Goal: Communication & Community: Share content

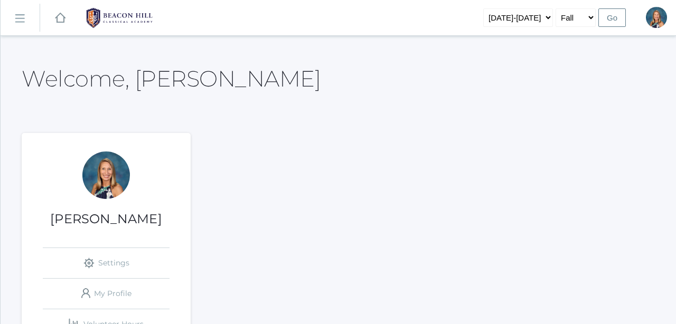
click at [24, 21] on rect at bounding box center [19, 18] width 17 height 17
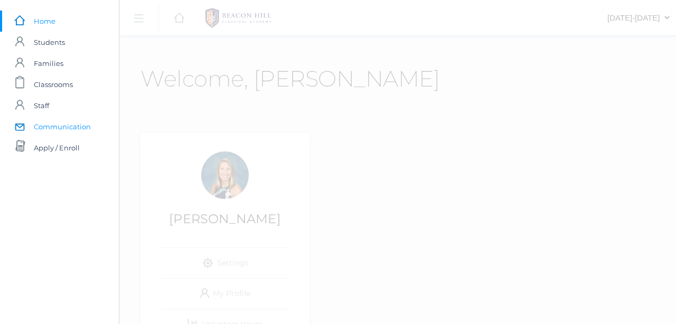
click at [62, 125] on span "Communication" at bounding box center [62, 126] width 57 height 21
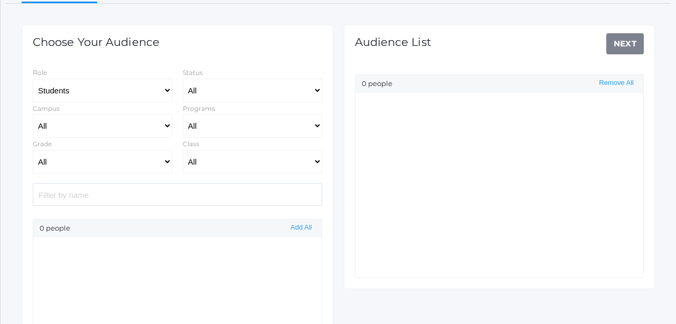
select select "Enrolled"
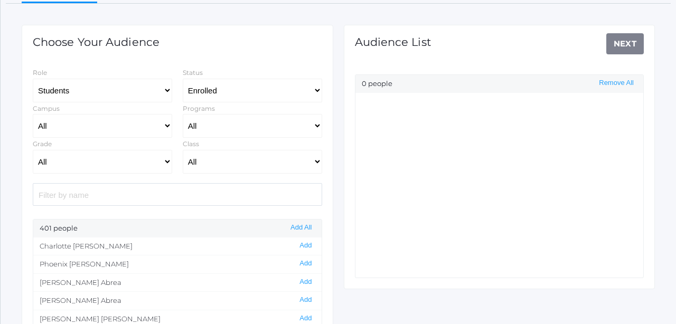
scroll to position [127, 0]
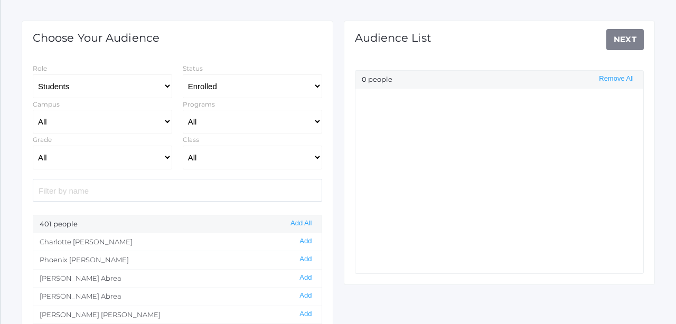
click at [55, 188] on input "search" at bounding box center [177, 190] width 289 height 23
type input "a"
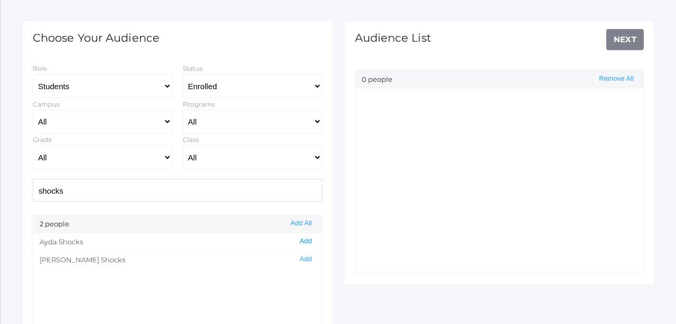
type input "shocks"
click at [302, 242] on button "Add" at bounding box center [305, 241] width 18 height 9
click at [620, 38] on link "Next" at bounding box center [625, 39] width 38 height 21
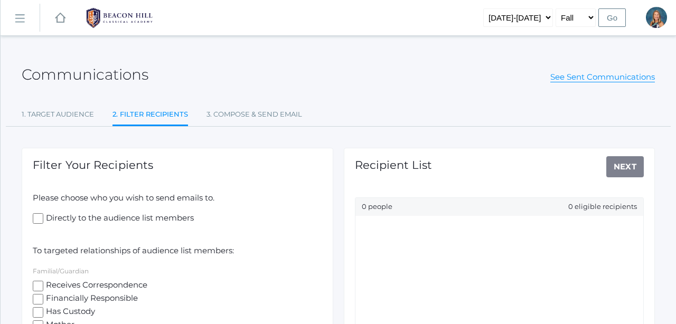
click at [39, 282] on input "Receives Correspondence" at bounding box center [38, 286] width 11 height 11
checkbox input "true"
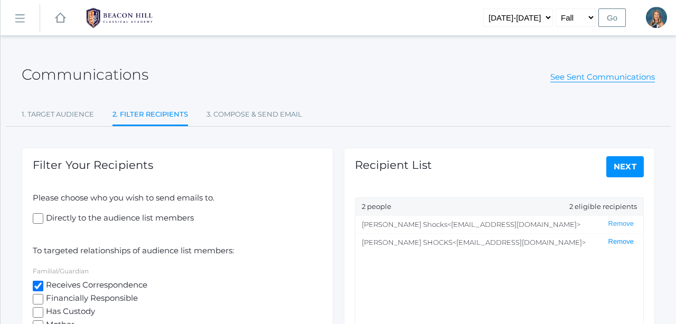
click at [618, 240] on button "Remove" at bounding box center [621, 242] width 32 height 9
click at [626, 163] on link "Next" at bounding box center [625, 166] width 38 height 21
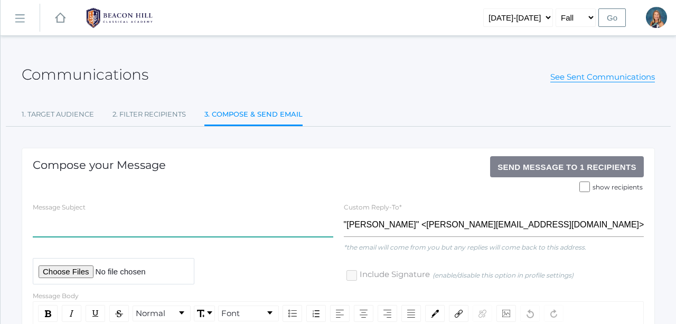
click at [76, 219] on input "text" at bounding box center [183, 225] width 300 height 24
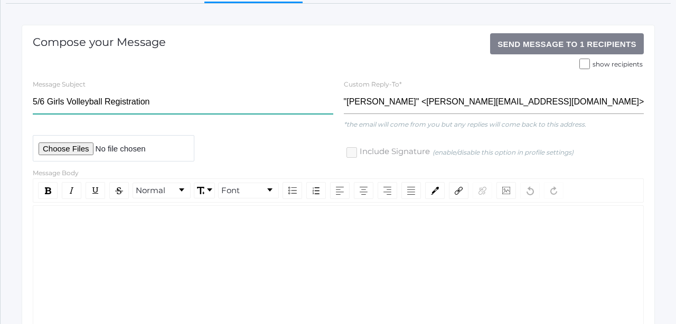
scroll to position [153, 0]
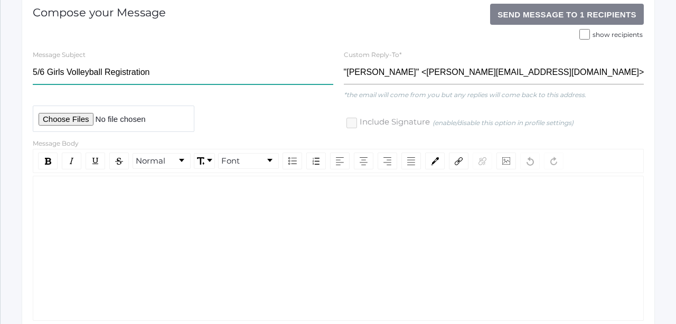
type input "5/6 Girls Volleyball Registration"
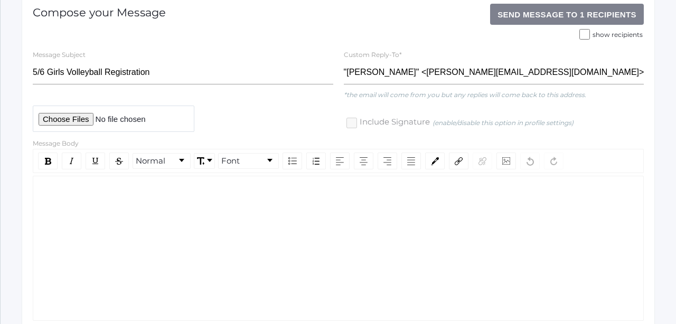
click at [107, 194] on div "rdw-editor" at bounding box center [339, 193] width 594 height 12
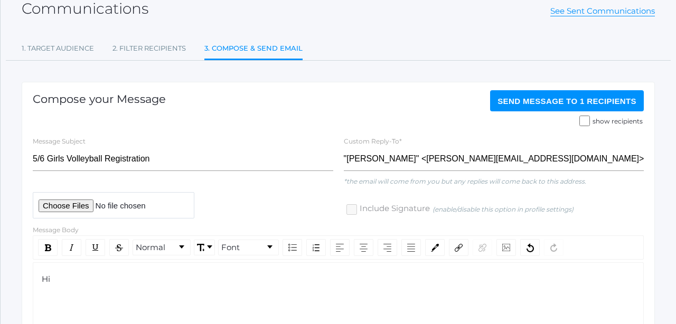
scroll to position [65, 0]
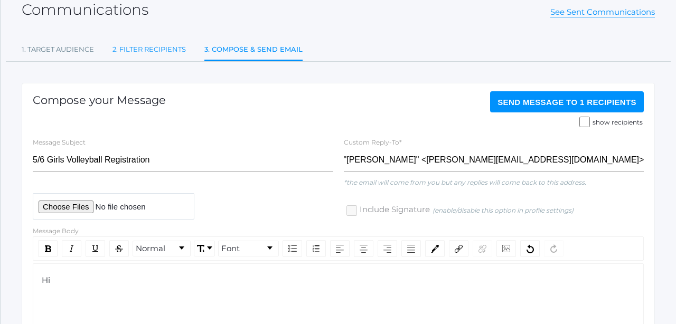
click at [139, 44] on link "2. Filter Recipients" at bounding box center [148, 49] width 73 height 21
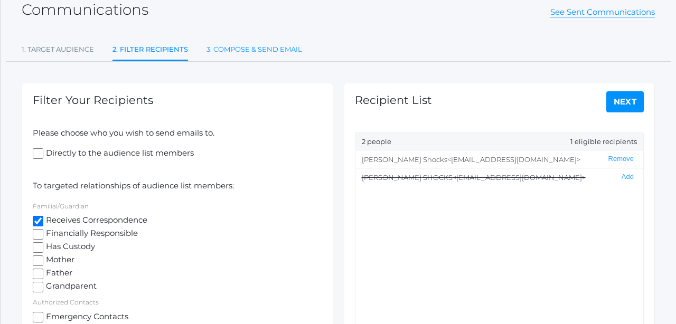
click at [228, 48] on link "3. Compose & Send Email" at bounding box center [254, 49] width 96 height 21
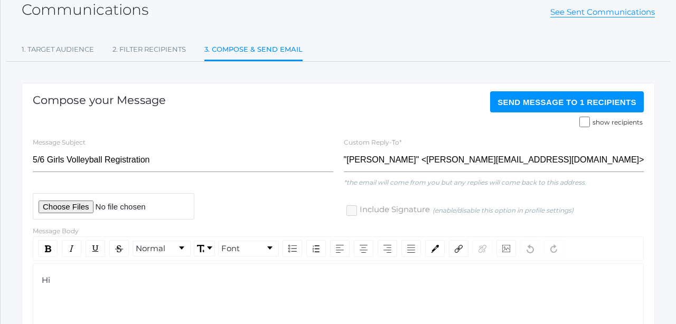
click at [65, 279] on div "Hi" at bounding box center [339, 281] width 594 height 12
click at [92, 295] on span "I spoke with [PERSON_NAME]" at bounding box center [101, 300] width 119 height 10
click at [189, 302] on div "I spoke with Coach [PERSON_NAME]" at bounding box center [339, 301] width 594 height 12
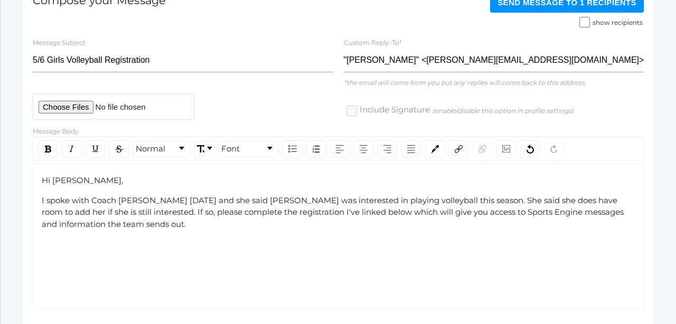
scroll to position [165, 0]
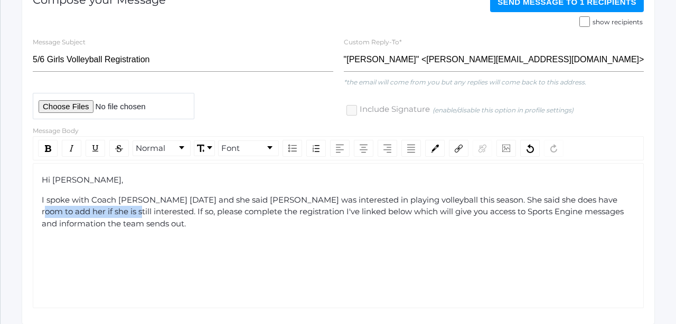
drag, startPoint x: 97, startPoint y: 211, endPoint x: 601, endPoint y: 196, distance: 505.1
click at [601, 196] on span "I spoke with Coach [PERSON_NAME] [DATE] and she said [PERSON_NAME] was interest…" at bounding box center [334, 212] width 584 height 34
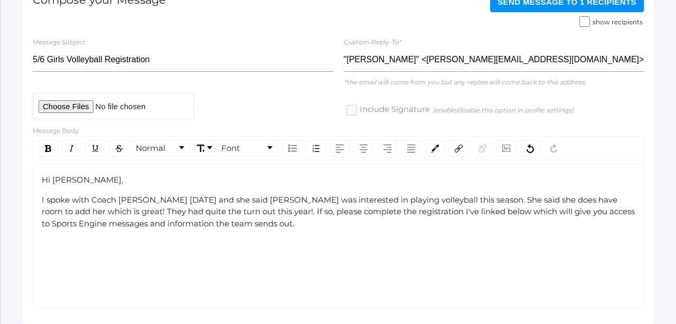
click at [217, 210] on span "I spoke with Coach [PERSON_NAME] [DATE] and she said [PERSON_NAME] was interest…" at bounding box center [339, 212] width 595 height 34
click at [221, 209] on span "I spoke with Coach [PERSON_NAME] [DATE] and she said [PERSON_NAME] was interest…" at bounding box center [339, 212] width 594 height 34
click at [310, 208] on span "I spoke with Coach [PERSON_NAME] [DATE] and she said [PERSON_NAME] was interest…" at bounding box center [331, 212] width 578 height 34
click at [346, 224] on div "I spoke with Coach [PERSON_NAME] [DATE] and she said [PERSON_NAME] was interest…" at bounding box center [339, 212] width 594 height 36
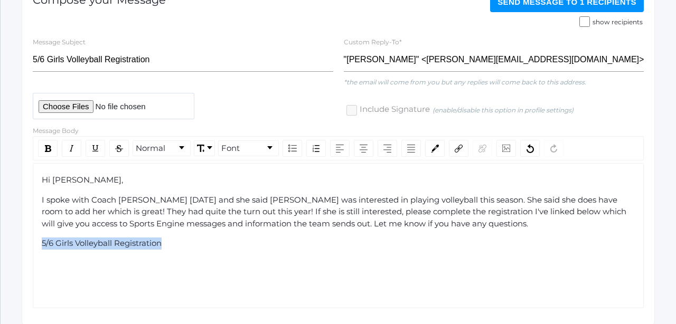
drag, startPoint x: 166, startPoint y: 241, endPoint x: 31, endPoint y: 236, distance: 134.8
click at [31, 236] on div "Message Body Normal Font Hi [PERSON_NAME], I spoke with Coach [PERSON_NAME] [DA…" at bounding box center [338, 217] width 622 height 184
click at [459, 148] on img "rdw-link-control" at bounding box center [459, 149] width 8 height 8
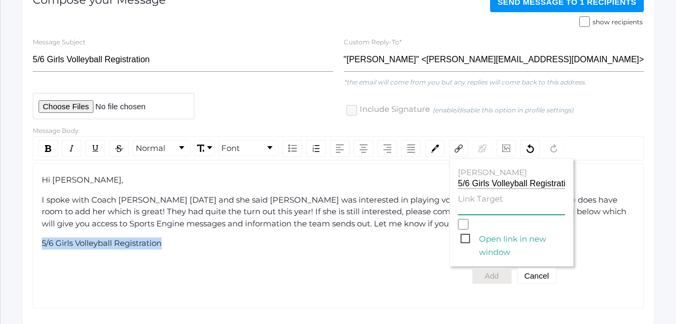
click at [473, 206] on input "Link Target" at bounding box center [511, 210] width 107 height 10
paste input "[URL][DOMAIN_NAME]"
type input "[URL][DOMAIN_NAME]"
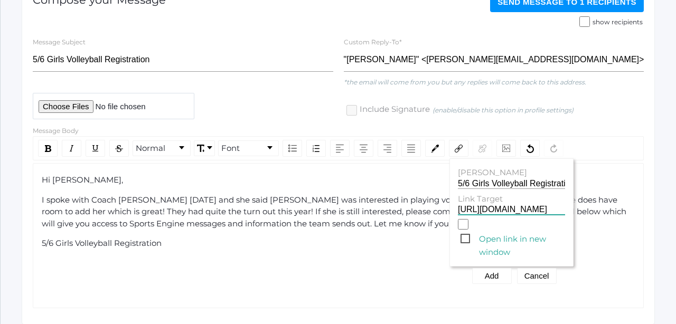
click at [464, 235] on span "Open link in new window" at bounding box center [512, 238] width 105 height 13
click at [464, 230] on input "Open link in new window" at bounding box center [463, 224] width 11 height 11
checkbox input "true"
click at [491, 275] on button "Add" at bounding box center [492, 276] width 40 height 16
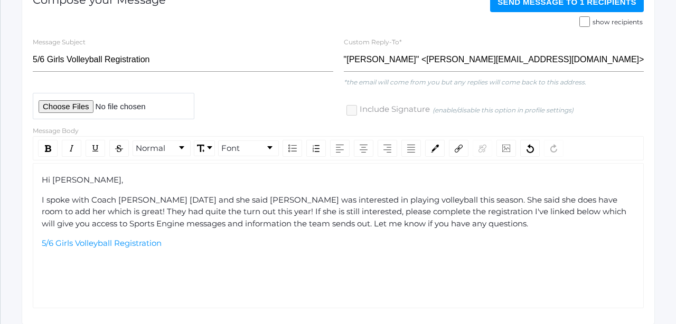
click at [200, 245] on div "5/6 Girls Volleyball Registration" at bounding box center [339, 244] width 594 height 12
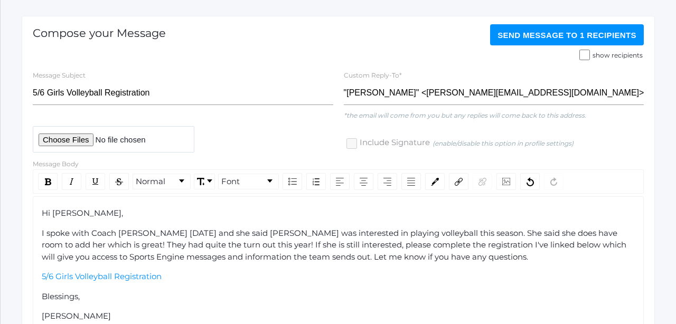
scroll to position [131, 0]
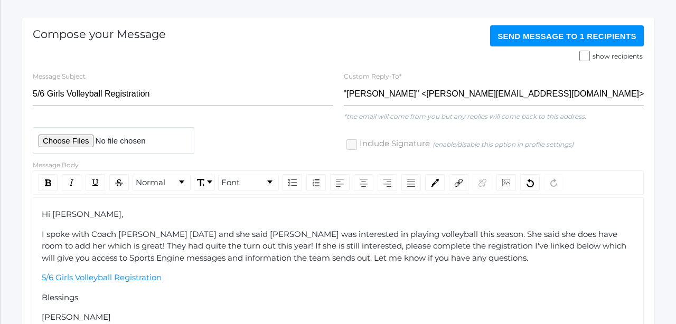
click at [550, 42] on button "Send Message to 1 recipients" at bounding box center [567, 35] width 154 height 21
